Goal: Check status

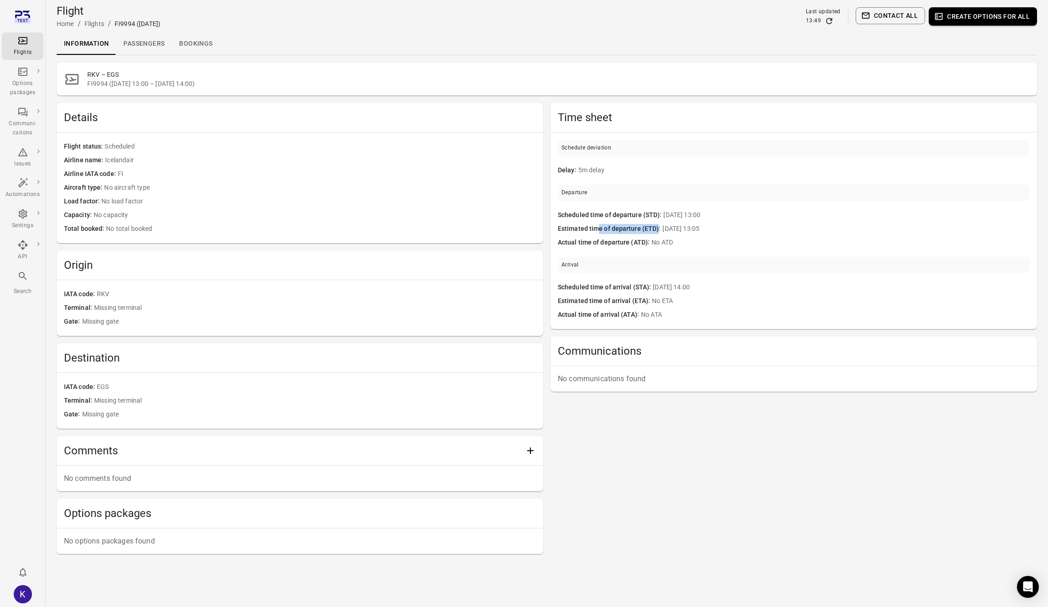
drag, startPoint x: 596, startPoint y: 229, endPoint x: 730, endPoint y: 222, distance: 134.1
click at [730, 222] on div "Estimated time of departure (ETD) 10 Oct 13:05" at bounding box center [794, 229] width 472 height 14
click at [729, 224] on span "10 Oct 13:05" at bounding box center [846, 229] width 367 height 10
drag, startPoint x: 587, startPoint y: 197, endPoint x: 639, endPoint y: 246, distance: 71.8
click at [639, 246] on div "Departure Scheduled time of departure (STD) 10 Oct 13:00 Estimated time of depa…" at bounding box center [794, 217] width 472 height 65
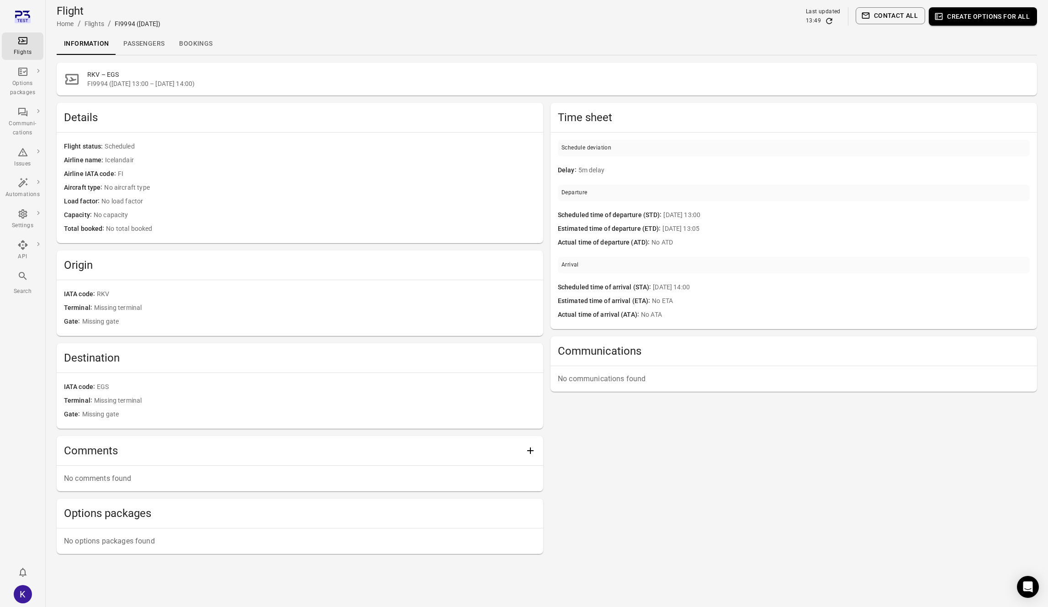
click at [639, 246] on span "Actual time of departure (ATD)" at bounding box center [605, 243] width 94 height 10
